Goal: Task Accomplishment & Management: Manage account settings

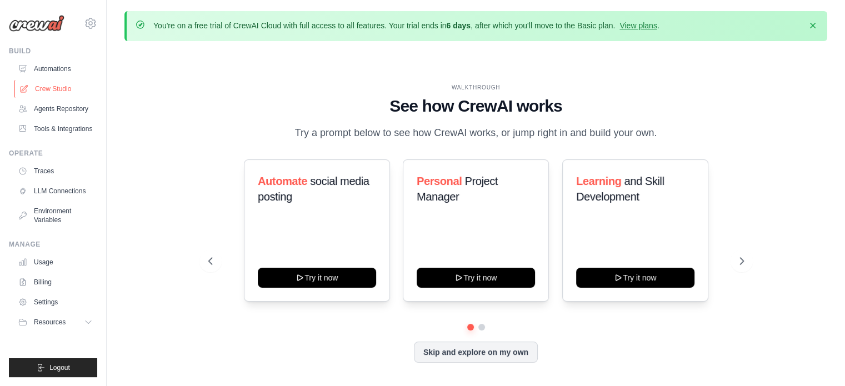
click at [63, 85] on link "Crew Studio" at bounding box center [56, 89] width 84 height 18
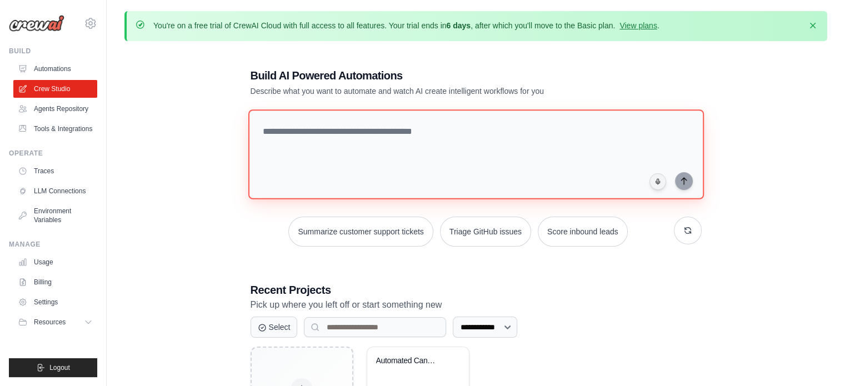
click at [420, 144] on textarea at bounding box center [475, 154] width 455 height 90
paste textarea "**********"
type textarea "**********"
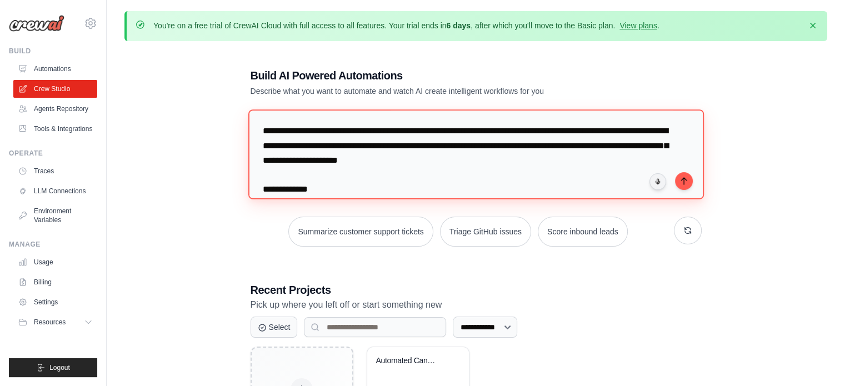
scroll to position [790, 0]
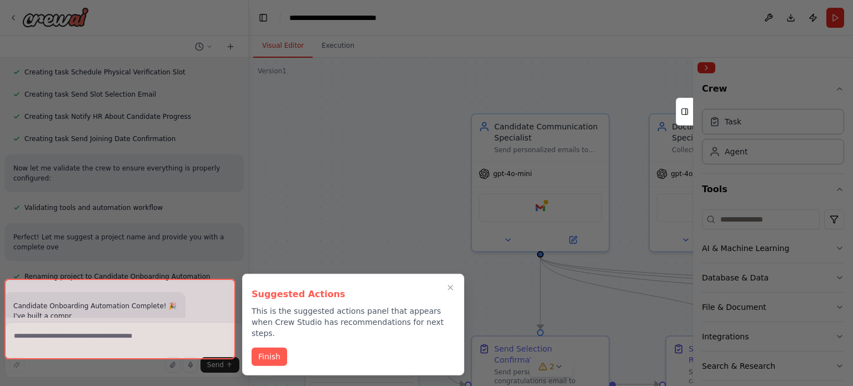
scroll to position [1326, 0]
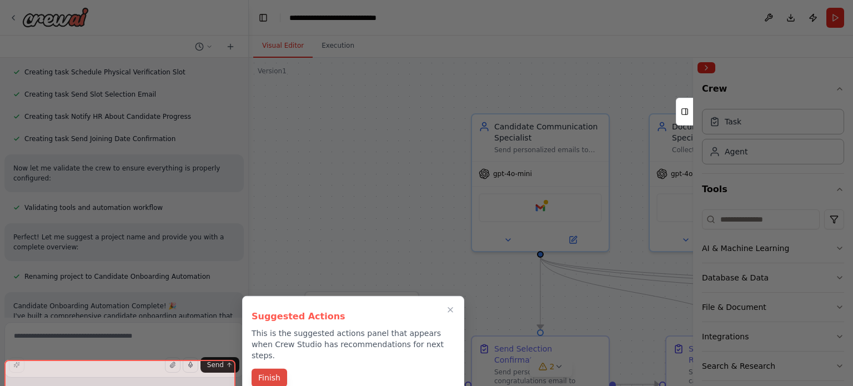
click at [275, 370] on button "Finish" at bounding box center [270, 378] width 36 height 18
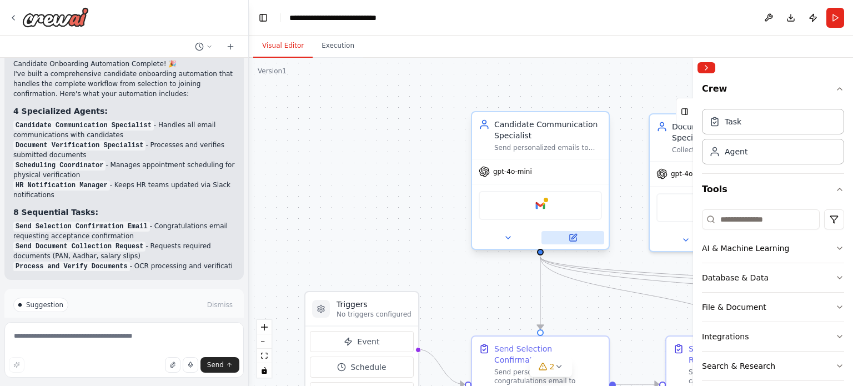
click at [573, 234] on icon at bounding box center [573, 237] width 7 height 7
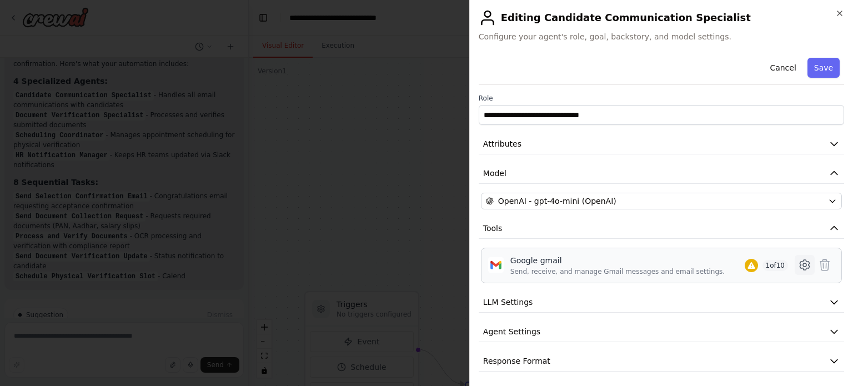
click at [795, 264] on button at bounding box center [805, 265] width 20 height 20
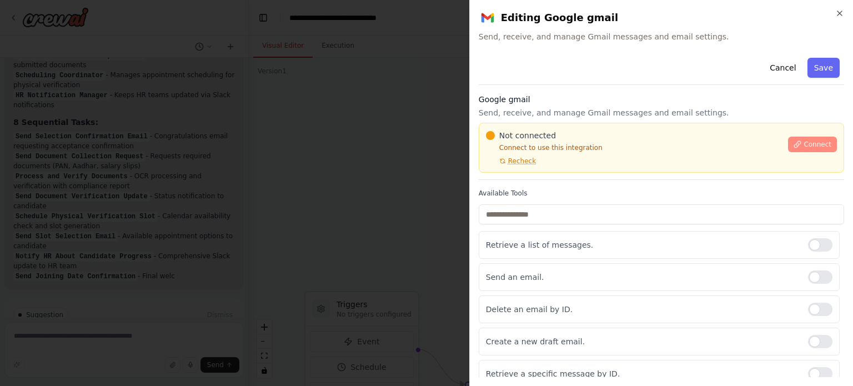
click at [788, 148] on button "Connect" at bounding box center [812, 145] width 49 height 16
click at [837, 14] on icon "button" at bounding box center [839, 13] width 9 height 9
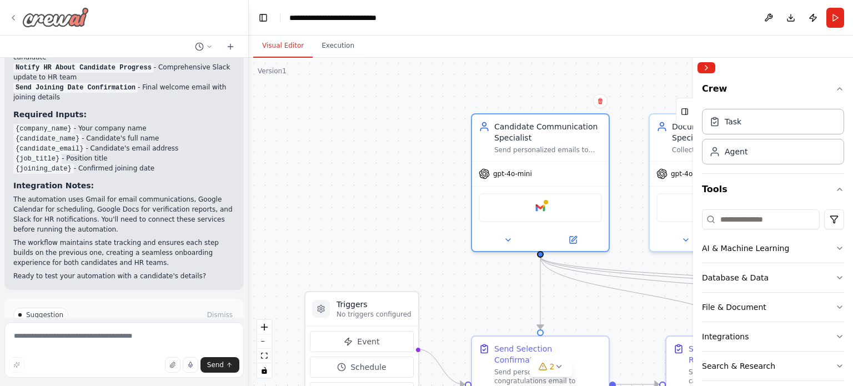
click at [13, 17] on icon at bounding box center [13, 18] width 2 height 4
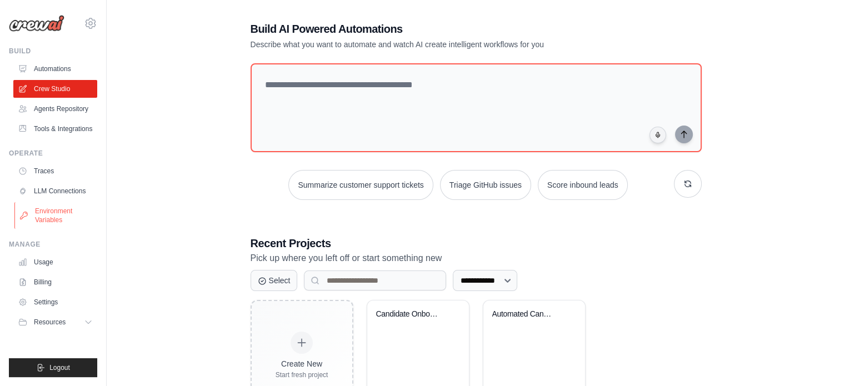
scroll to position [48, 0]
click at [53, 215] on link "Environment Variables" at bounding box center [56, 215] width 84 height 27
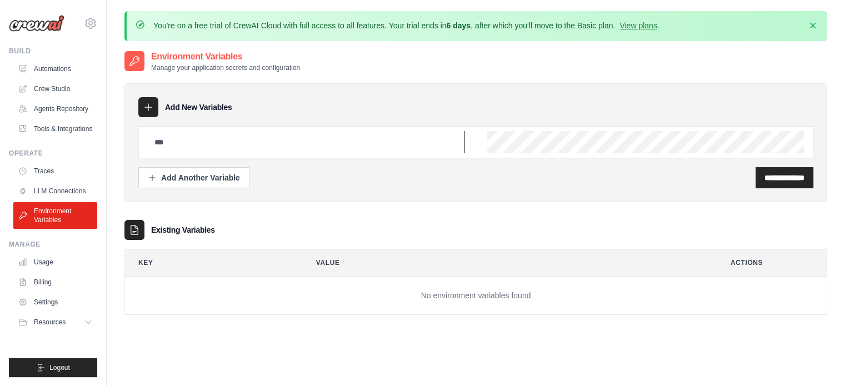
click at [207, 135] on input "text" at bounding box center [306, 142] width 317 height 22
type input "*****"
click at [784, 166] on div "**********" at bounding box center [475, 157] width 675 height 62
click at [779, 172] on input "**********" at bounding box center [784, 177] width 40 height 11
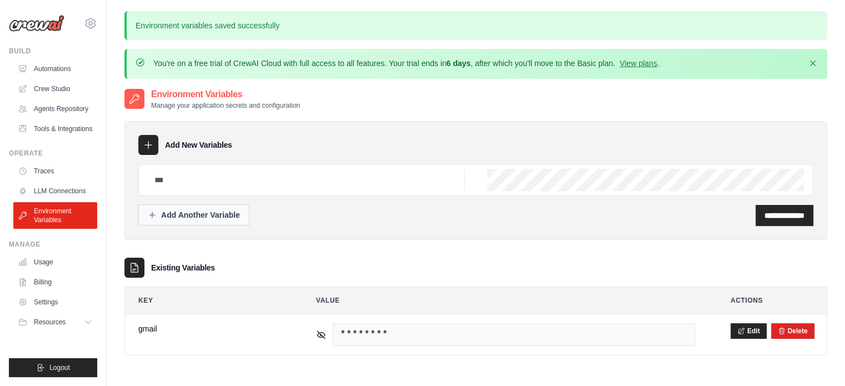
click at [217, 215] on div "Add Another Variable" at bounding box center [194, 214] width 92 height 11
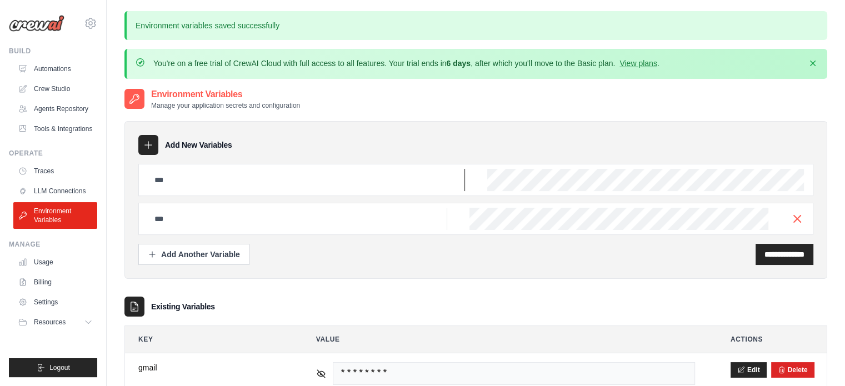
click at [218, 180] on input "text" at bounding box center [306, 180] width 317 height 22
type input "*****"
click at [755, 254] on div "**********" at bounding box center [784, 254] width 58 height 21
click at [794, 217] on icon "button" at bounding box center [796, 218] width 13 height 13
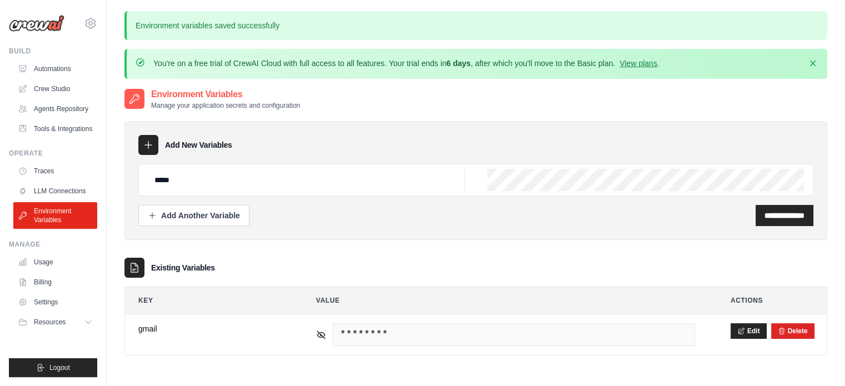
click at [794, 217] on input "**********" at bounding box center [784, 215] width 40 height 11
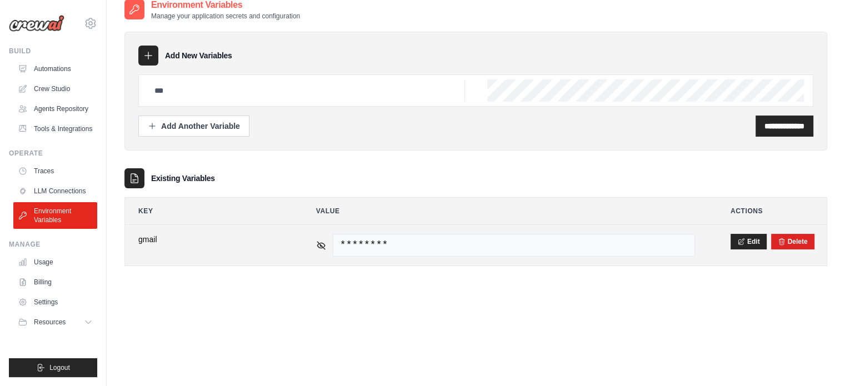
scroll to position [98, 0]
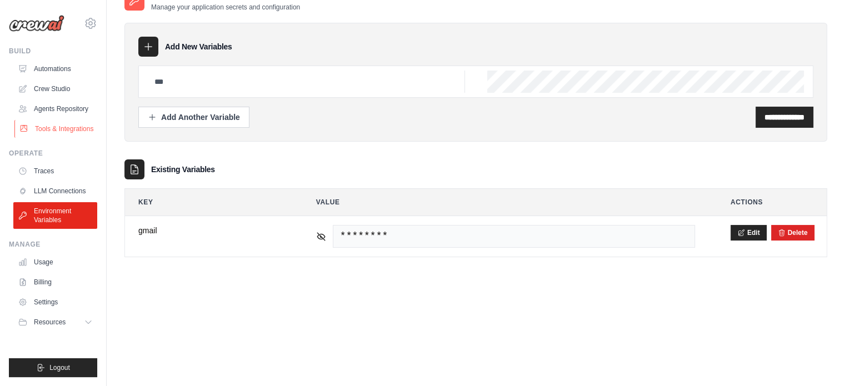
click at [60, 130] on link "Tools & Integrations" at bounding box center [56, 129] width 84 height 18
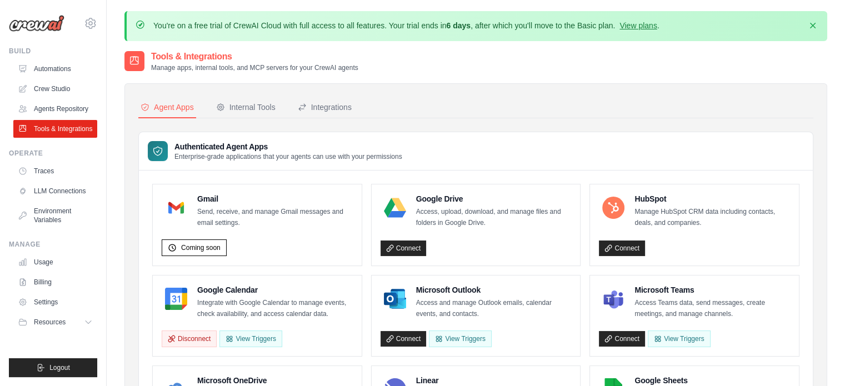
click at [216, 207] on p "Send, receive, and manage Gmail messages and email settings." at bounding box center [274, 218] width 155 height 22
click at [229, 106] on div "Internal Tools" at bounding box center [245, 107] width 59 height 11
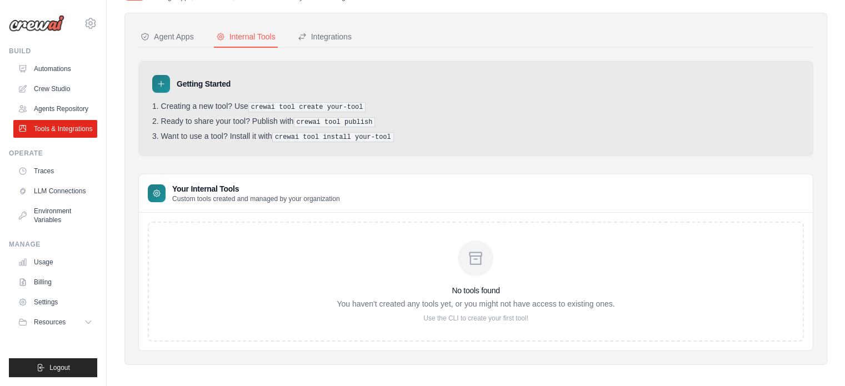
scroll to position [74, 0]
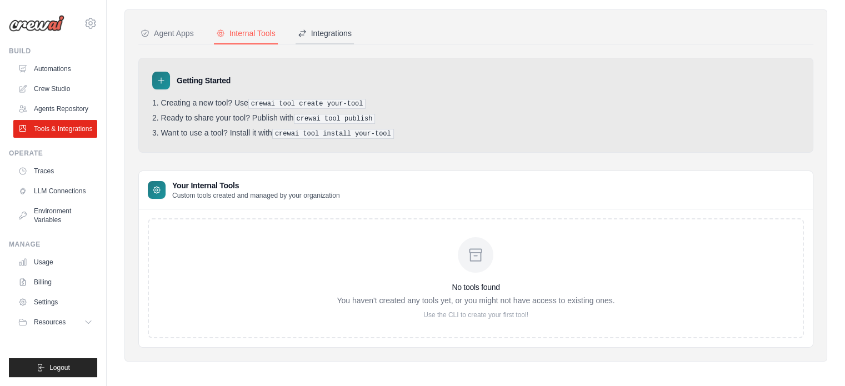
click at [324, 40] on button "Integrations" at bounding box center [324, 33] width 58 height 21
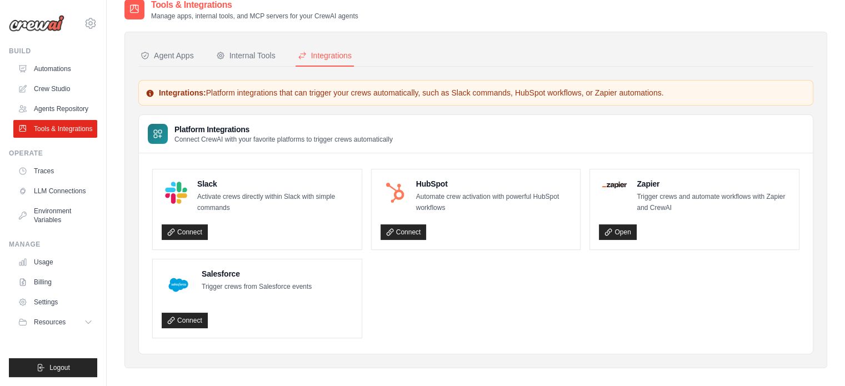
scroll to position [61, 0]
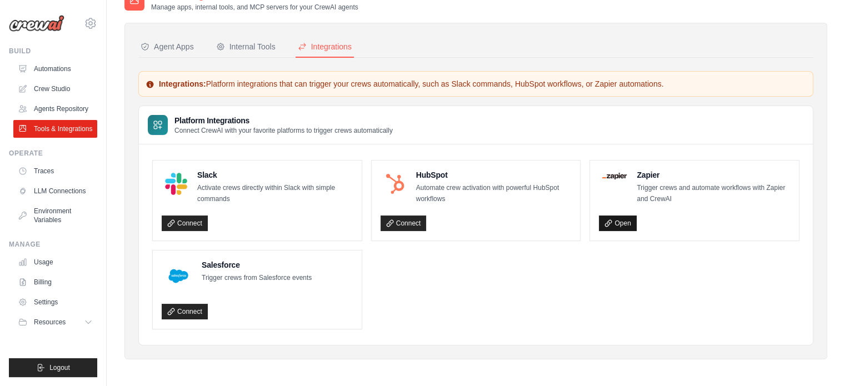
click at [610, 219] on icon at bounding box center [608, 223] width 8 height 8
click at [225, 52] on button "Internal Tools" at bounding box center [246, 47] width 64 height 21
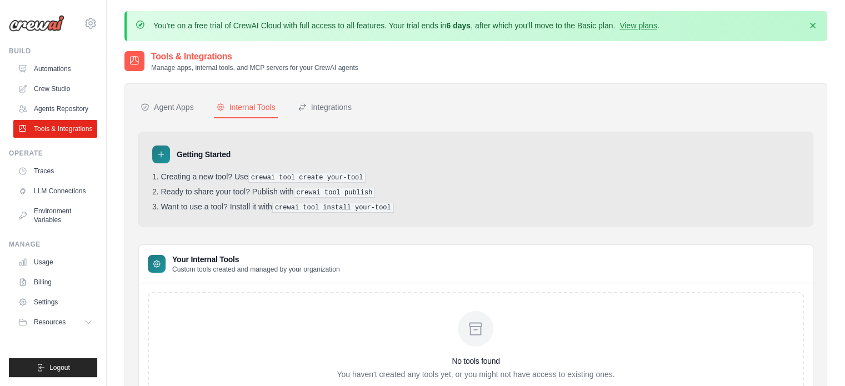
scroll to position [74, 0]
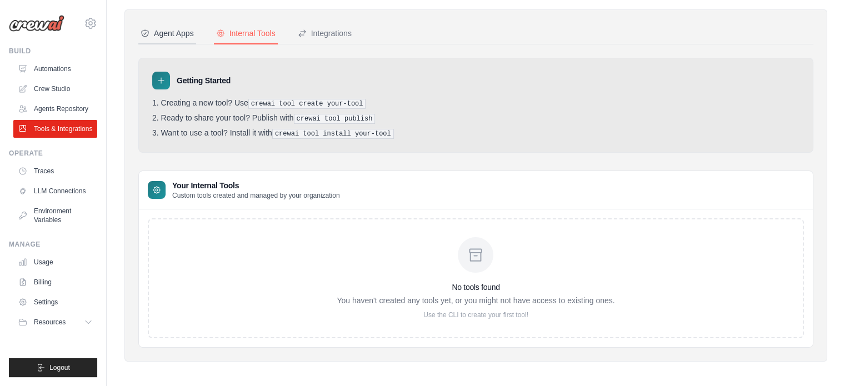
click at [140, 37] on button "Agent Apps" at bounding box center [167, 33] width 58 height 21
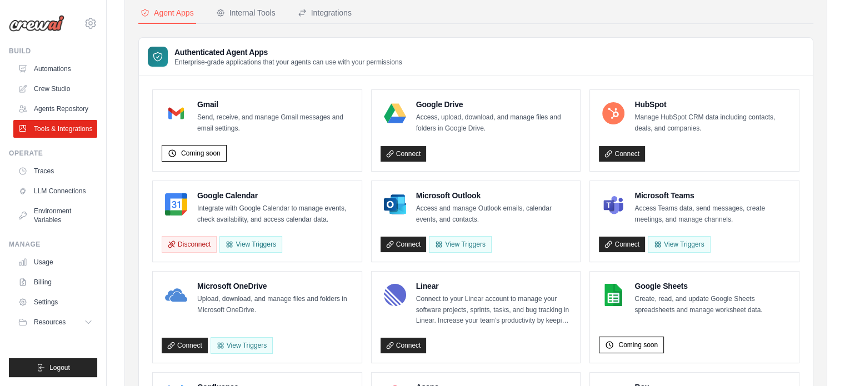
scroll to position [96, 0]
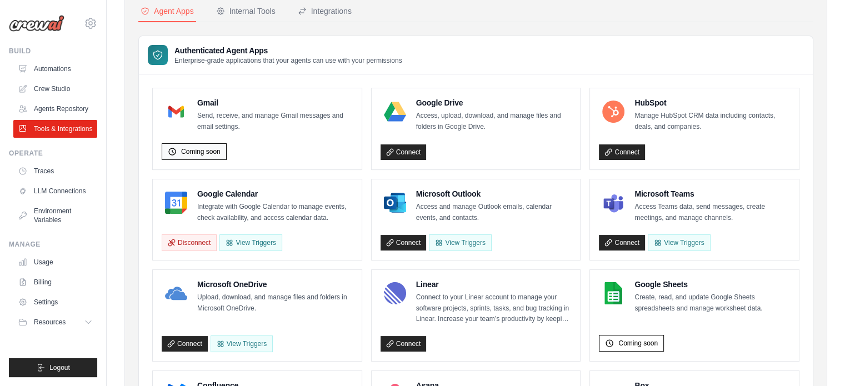
click at [200, 147] on span "Coming soon" at bounding box center [200, 151] width 39 height 9
click at [215, 112] on p "Send, receive, and manage Gmail messages and email settings." at bounding box center [274, 121] width 155 height 22
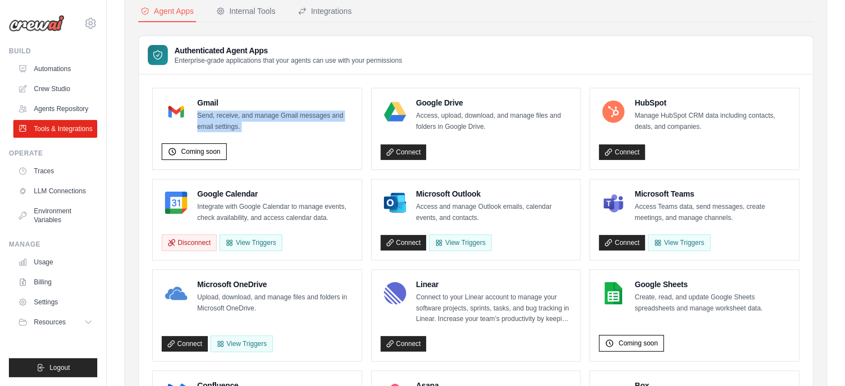
click at [215, 112] on p "Send, receive, and manage Gmail messages and email settings." at bounding box center [274, 121] width 155 height 22
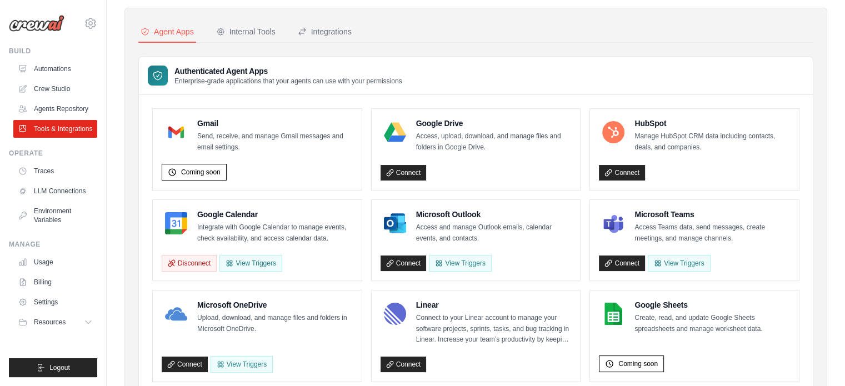
scroll to position [0, 0]
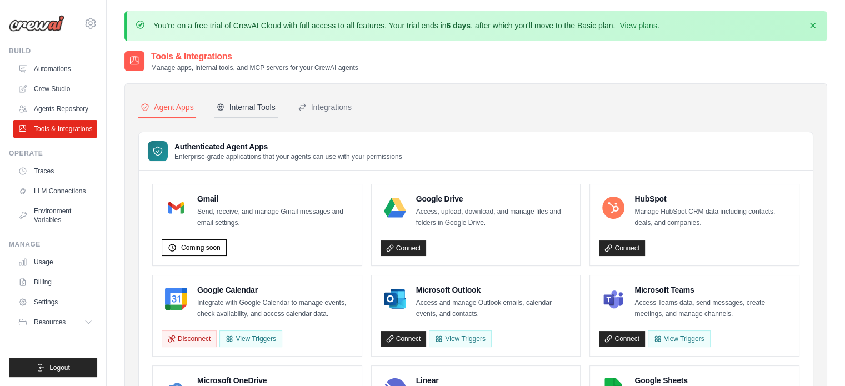
click at [264, 97] on button "Internal Tools" at bounding box center [246, 107] width 64 height 21
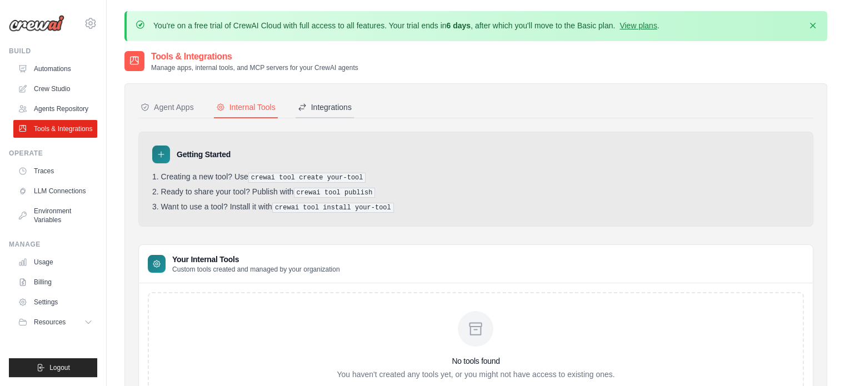
click at [326, 106] on div "Integrations" at bounding box center [325, 107] width 54 height 11
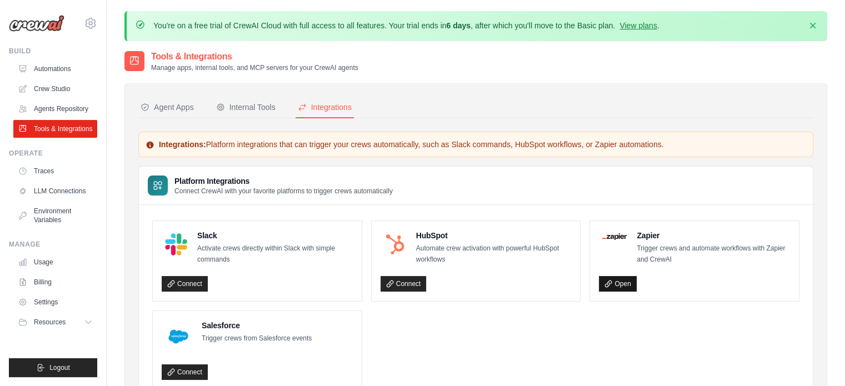
click at [613, 284] on link "Open" at bounding box center [617, 284] width 37 height 16
